Goal: Task Accomplishment & Management: Manage account settings

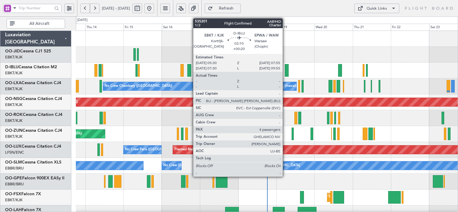
click at [285, 70] on div at bounding box center [287, 70] width 4 height 13
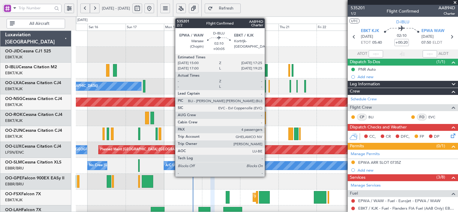
click at [267, 66] on div at bounding box center [266, 70] width 4 height 13
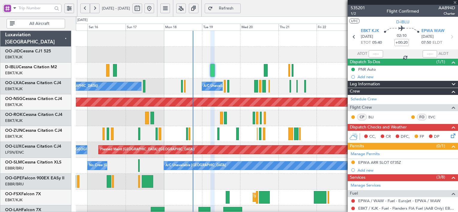
type input "+00:05"
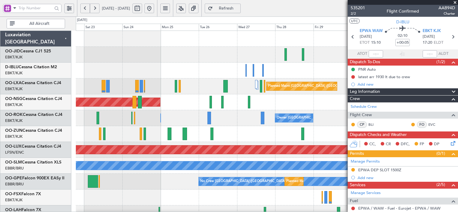
click at [77, 133] on div "Planned Maint Kortrijk-[GEOGRAPHIC_DATA] No Crew [GEOGRAPHIC_DATA] (Brussels Na…" at bounding box center [267, 206] width 382 height 350
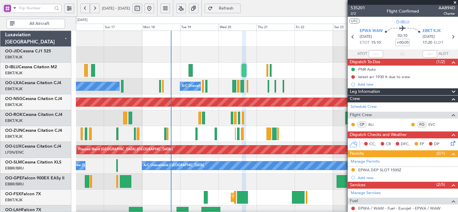
click at [389, 133] on fb-app "[DATE] - [DATE] Refresh Quick Links All Aircraft A/C Unavailable [GEOGRAPHIC_DA…" at bounding box center [229, 109] width 458 height 205
click at [356, 7] on span "535201" at bounding box center [358, 8] width 14 height 6
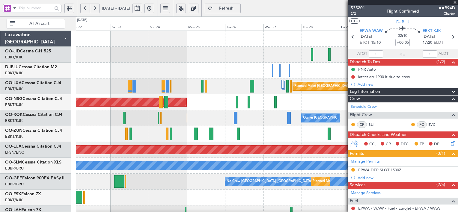
click at [60, 131] on div "Planned Maint Kortrijk-[GEOGRAPHIC_DATA] No Crew [GEOGRAPHIC_DATA] (Brussels Na…" at bounding box center [229, 114] width 458 height 196
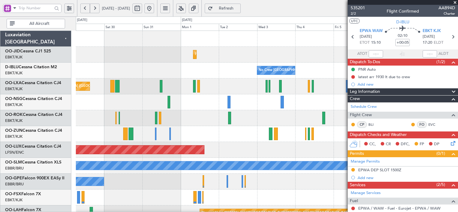
click at [20, 149] on div "Planned Maint Kortrijk-[GEOGRAPHIC_DATA] No Crew [GEOGRAPHIC_DATA] (Brussels Na…" at bounding box center [229, 114] width 458 height 196
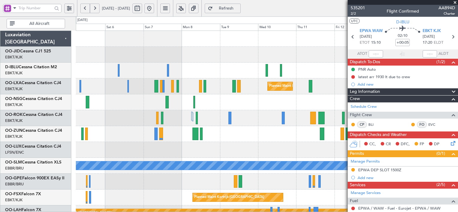
click at [40, 150] on div "No Crew [GEOGRAPHIC_DATA] ([GEOGRAPHIC_DATA] National) Planned Maint [GEOGRAPHI…" at bounding box center [229, 114] width 458 height 196
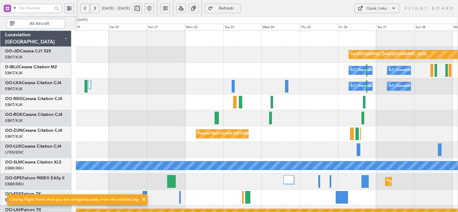
click at [63, 182] on div "Planned Maint Kortrijk-[GEOGRAPHIC_DATA] null [GEOGRAPHIC_DATA]-[GEOGRAPHIC_DAT…" at bounding box center [229, 114] width 458 height 196
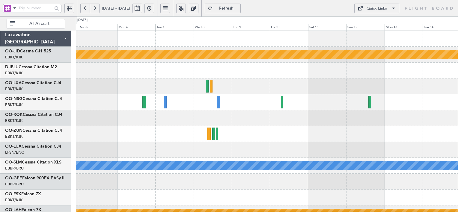
click at [453, 190] on div "null [GEOGRAPHIC_DATA]-[GEOGRAPHIC_DATA] Planned Maint [GEOGRAPHIC_DATA] ([GEOG…" at bounding box center [267, 206] width 382 height 350
click at [154, 7] on button at bounding box center [150, 9] width 10 height 10
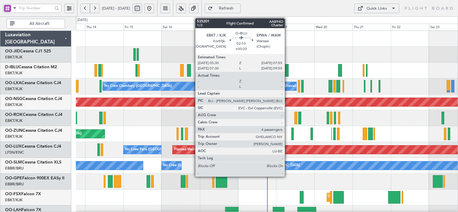
click at [288, 73] on div at bounding box center [287, 70] width 4 height 13
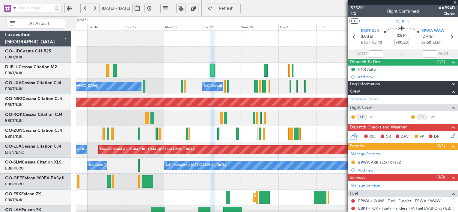
click at [236, 10] on span "Refresh" at bounding box center [226, 8] width 25 height 4
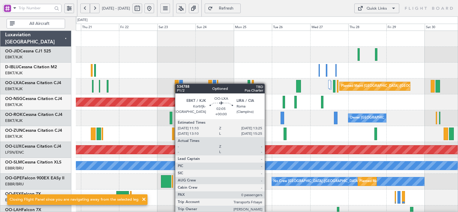
click at [176, 84] on div "Planned Maint [GEOGRAPHIC_DATA] ([GEOGRAPHIC_DATA] National) A/C Unavailable [G…" at bounding box center [267, 206] width 382 height 350
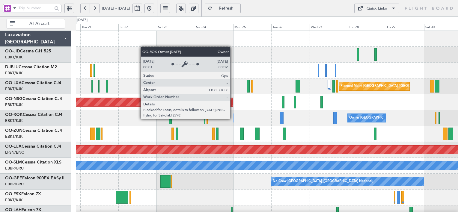
click at [233, 119] on div "Owner [GEOGRAPHIC_DATA]-[GEOGRAPHIC_DATA]" at bounding box center [233, 118] width 1 height 9
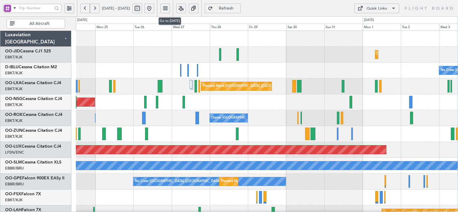
click at [154, 7] on button at bounding box center [150, 9] width 10 height 10
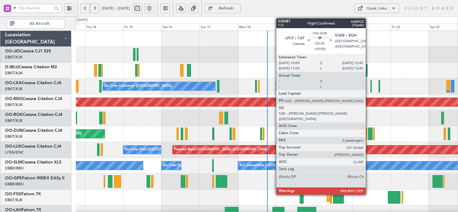
click at [369, 133] on div at bounding box center [370, 134] width 4 height 13
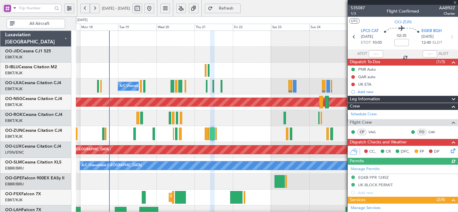
scroll to position [83, 0]
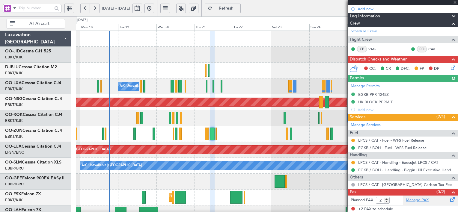
click at [410, 200] on link "Manage PAX" at bounding box center [417, 201] width 23 height 6
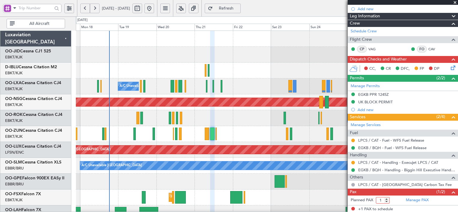
type input "1"
click at [387, 201] on input "1" at bounding box center [383, 200] width 14 height 7
